Goal: Find specific page/section

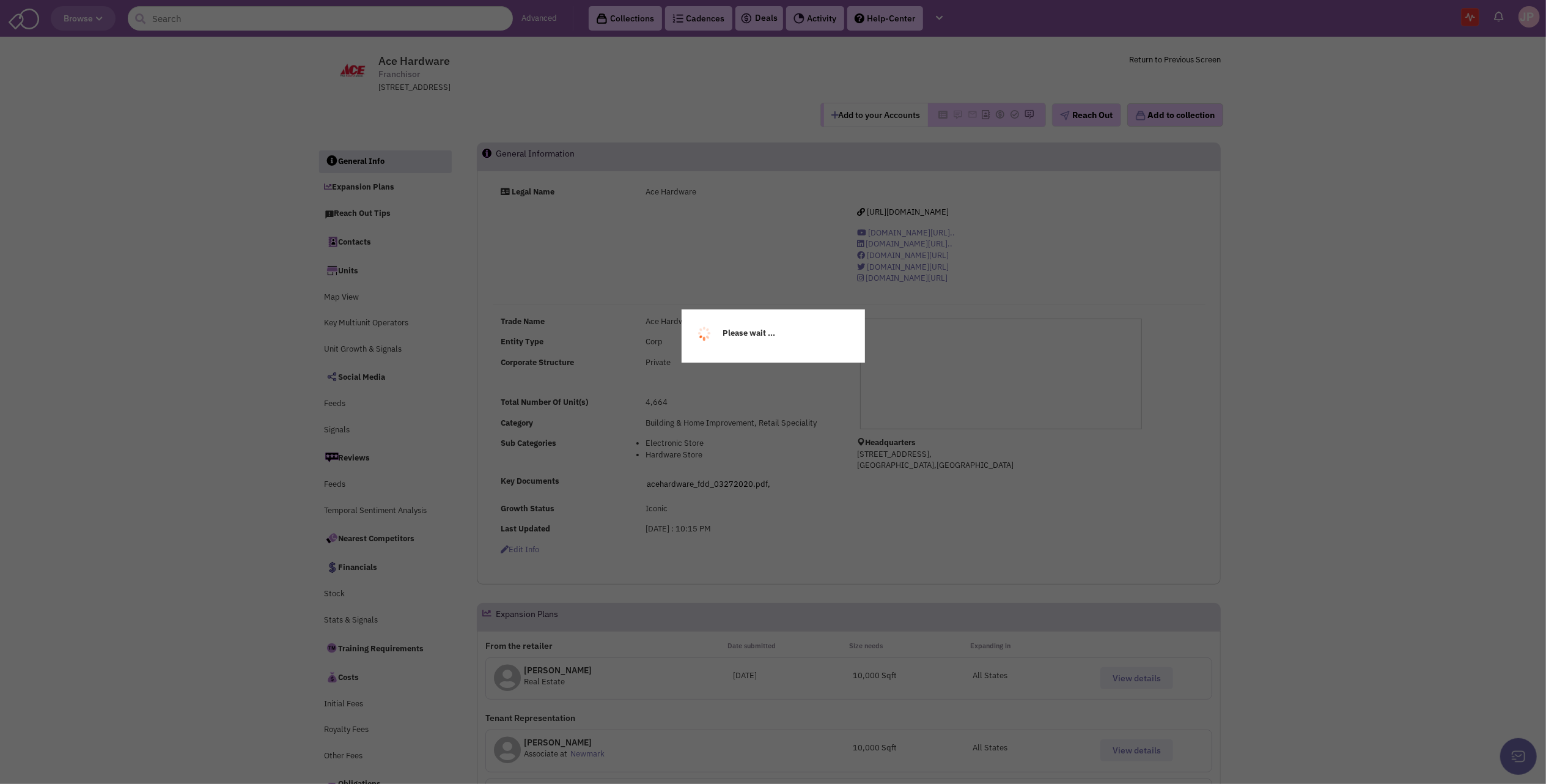
select select
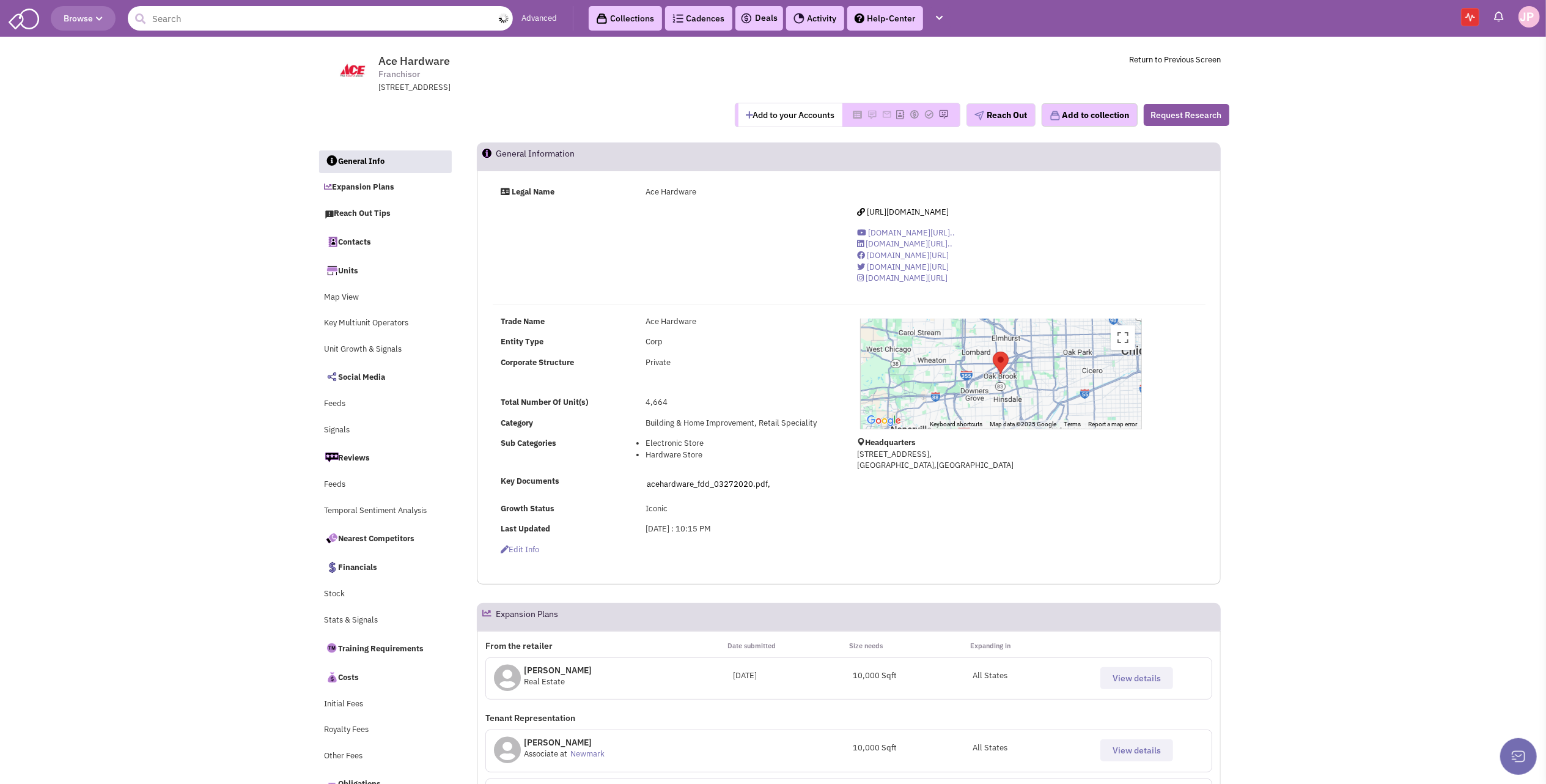
click at [259, 18] on input "text" at bounding box center [320, 18] width 385 height 25
type input "Society Coffee"
select select
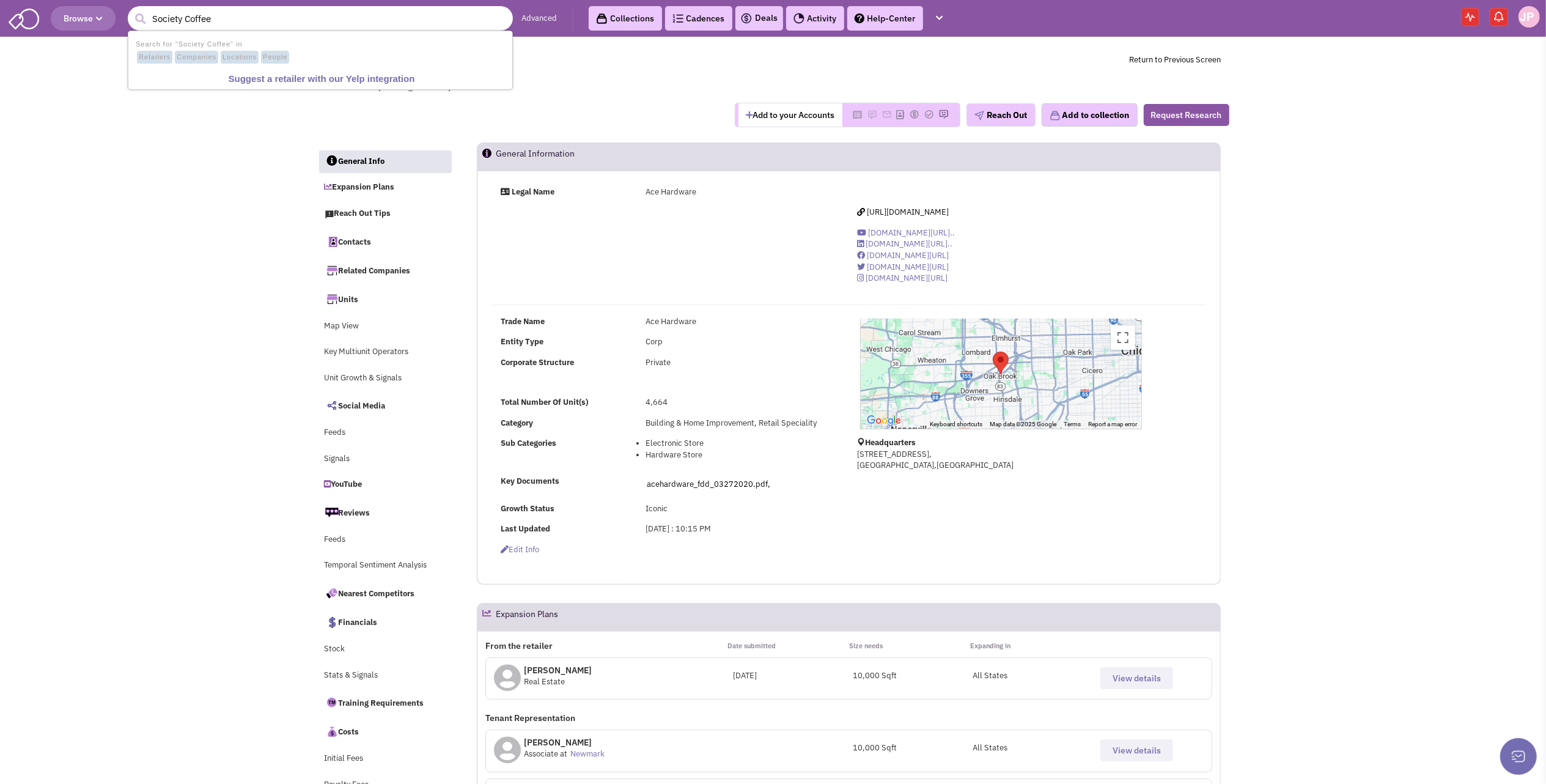
type input "Society Coffee"
click at [131, 10] on button "submit" at bounding box center [140, 19] width 18 height 18
